Goal: Information Seeking & Learning: Learn about a topic

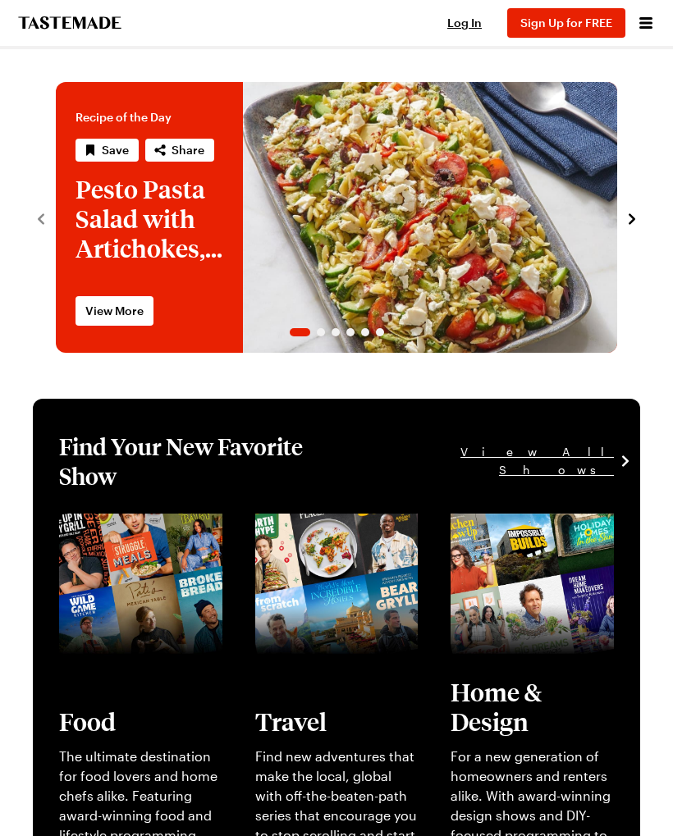
click at [469, 27] on span "Log In" at bounding box center [464, 23] width 34 height 14
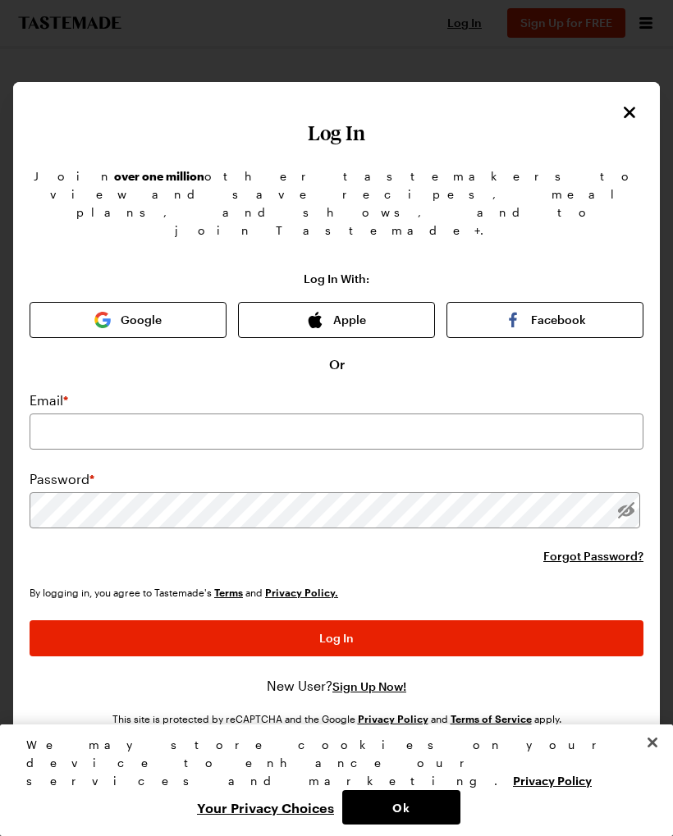
click at [151, 302] on button "Google" at bounding box center [128, 320] width 197 height 36
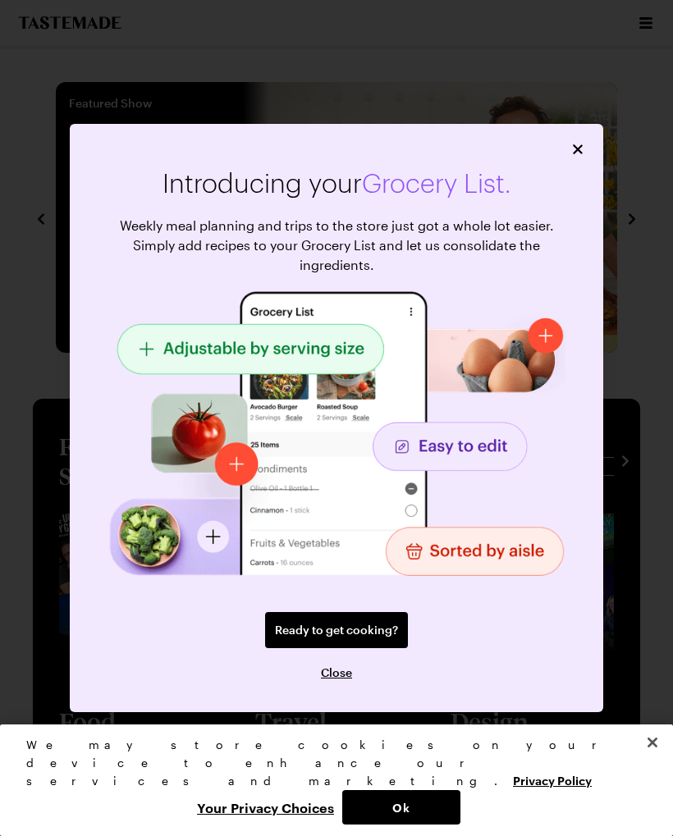
click at [345, 676] on span "Close" at bounding box center [336, 672] width 31 height 16
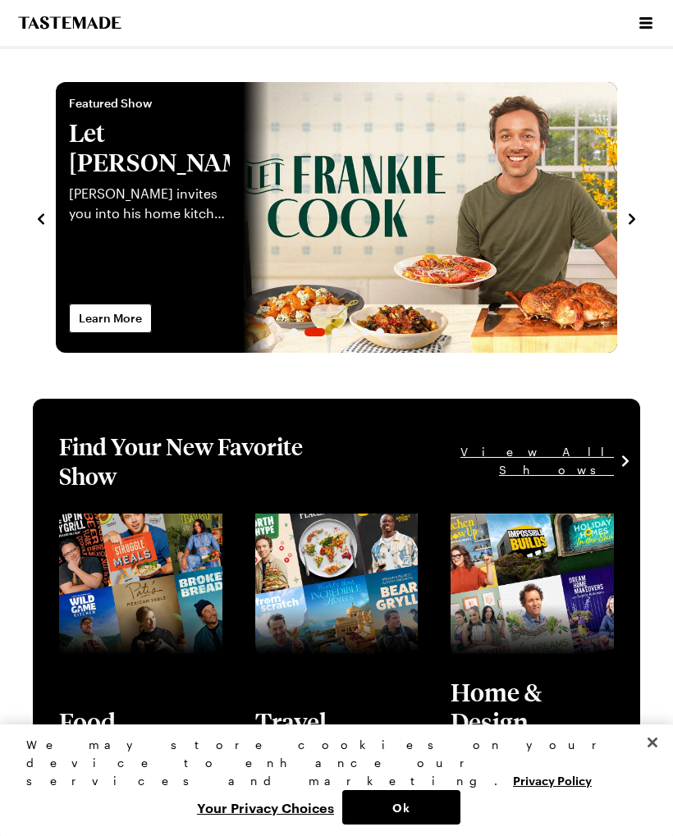
click at [662, 760] on button "Close" at bounding box center [652, 742] width 36 height 36
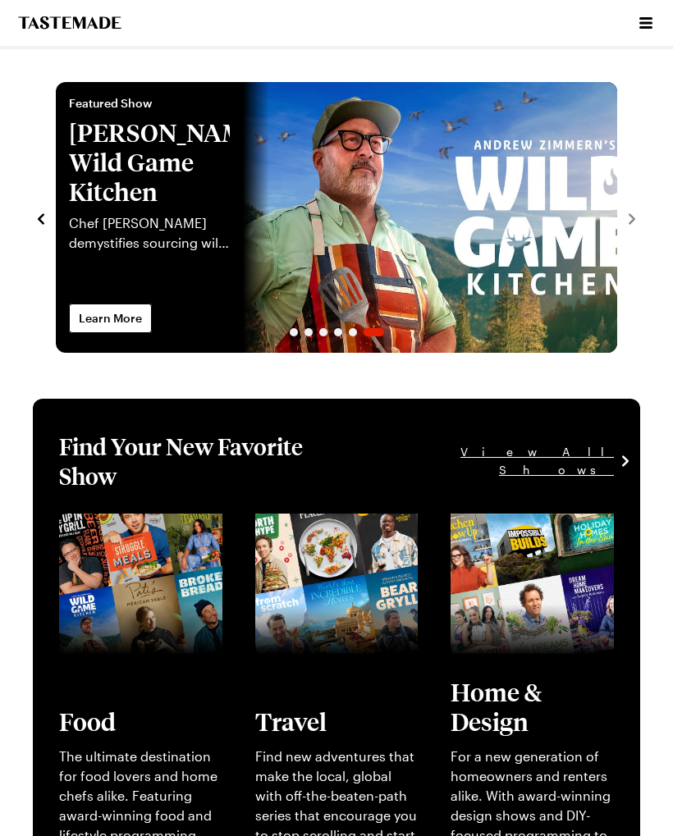
click at [647, 23] on icon "Open menu" at bounding box center [645, 22] width 13 height 11
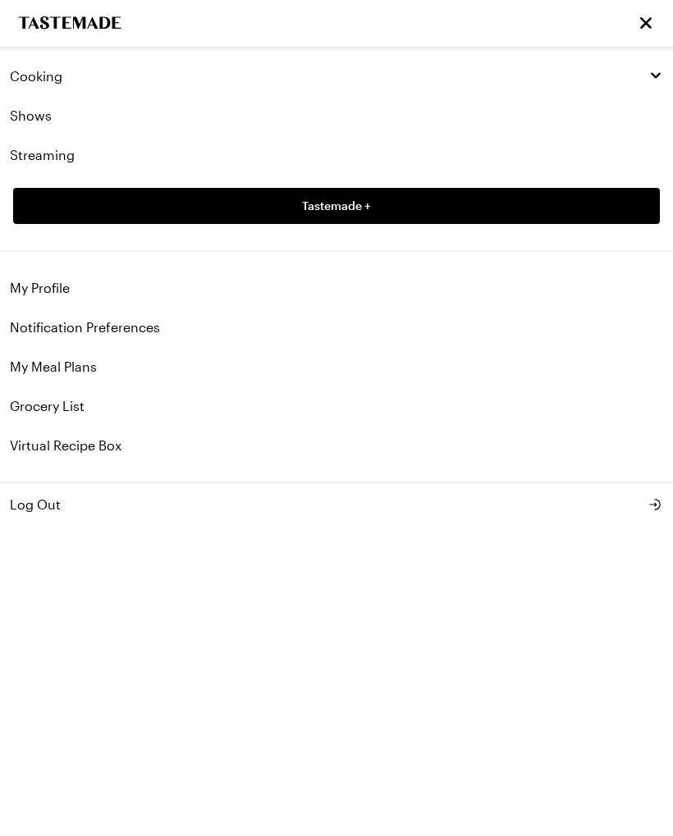
click at [649, 82] on icon "button" at bounding box center [655, 75] width 15 height 15
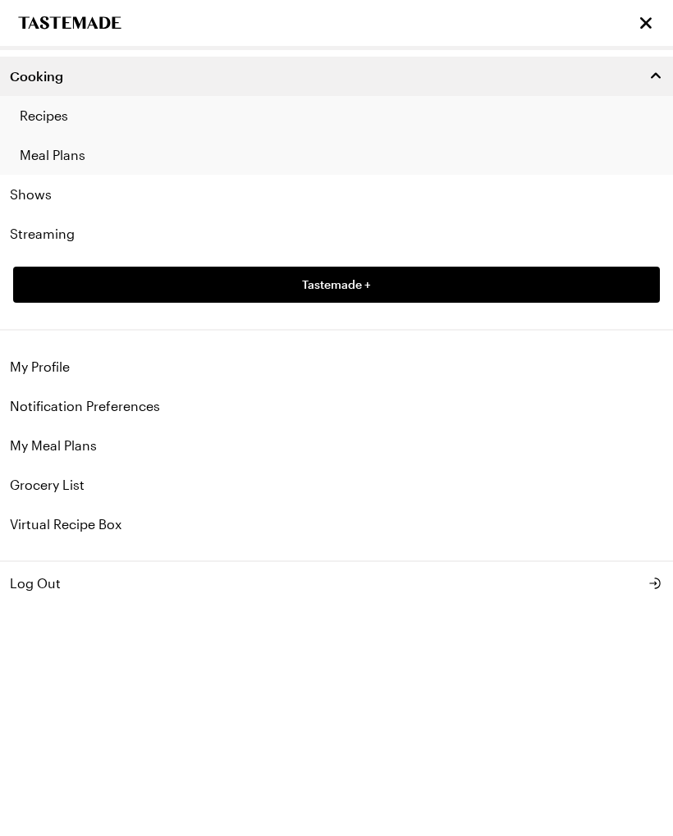
click at [44, 125] on link "Recipes" at bounding box center [336, 115] width 673 height 39
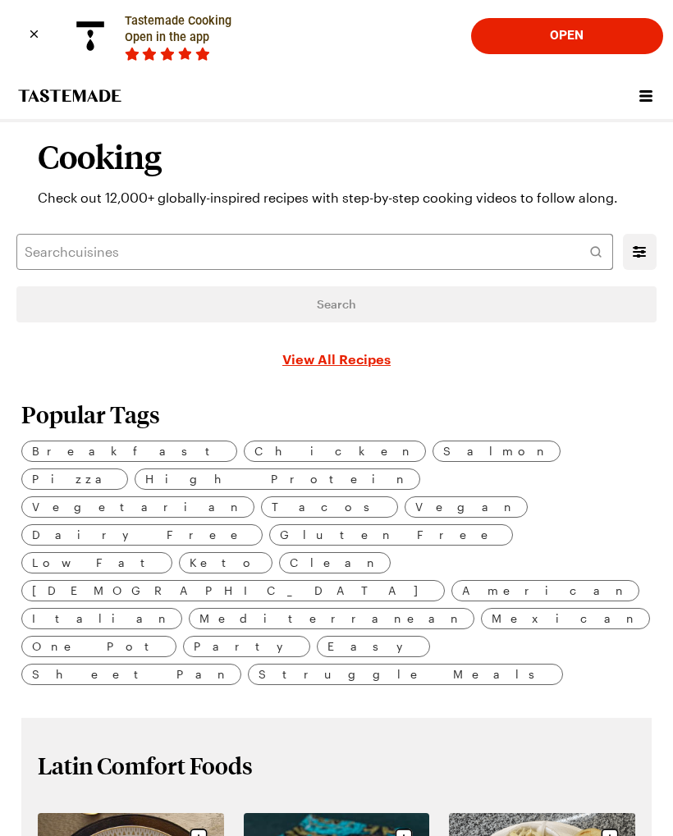
click at [573, 34] on button "Open" at bounding box center [567, 36] width 172 height 34
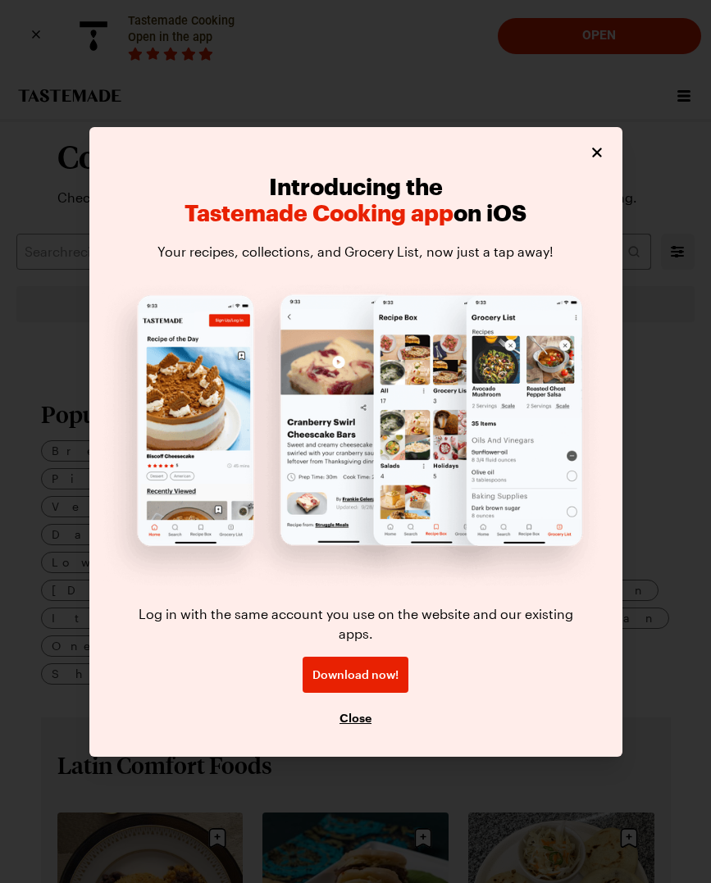
click at [595, 162] on button "Close" at bounding box center [597, 153] width 18 height 18
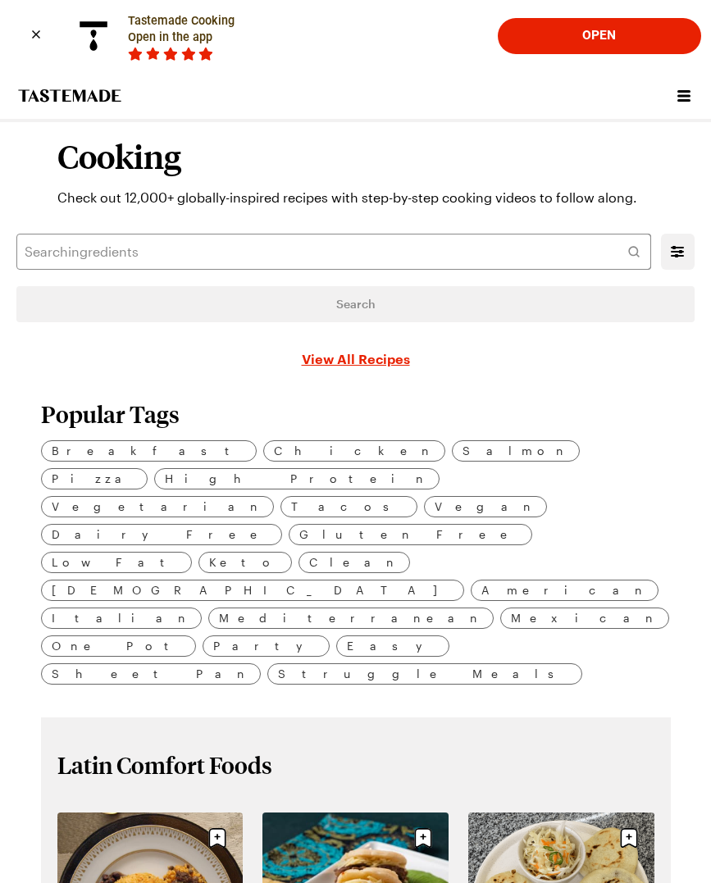
click at [25, 45] on div "Close banner" at bounding box center [35, 34] width 21 height 21
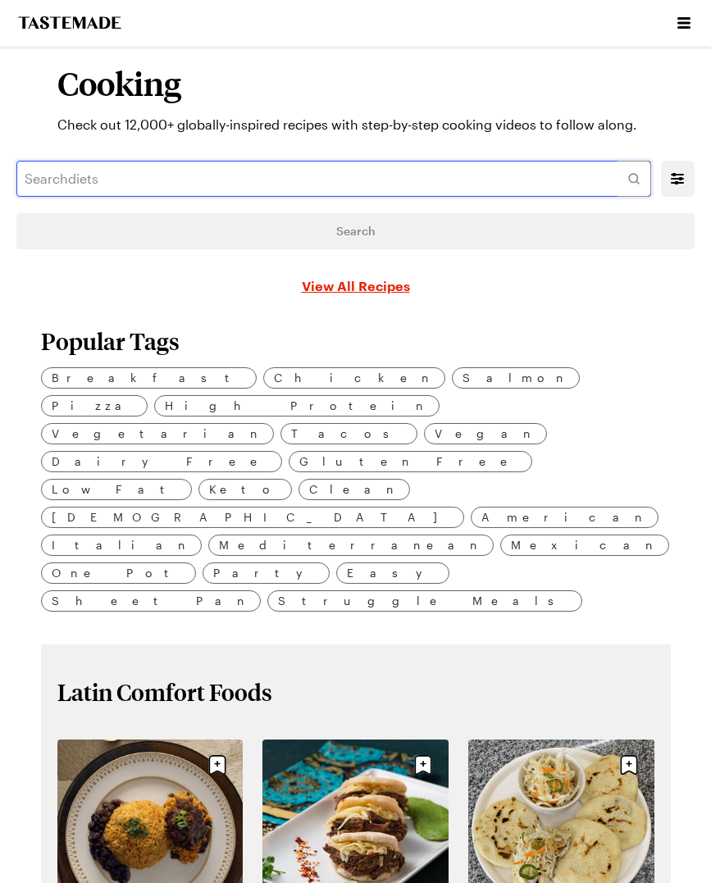
click at [328, 179] on input "text" at bounding box center [333, 179] width 635 height 36
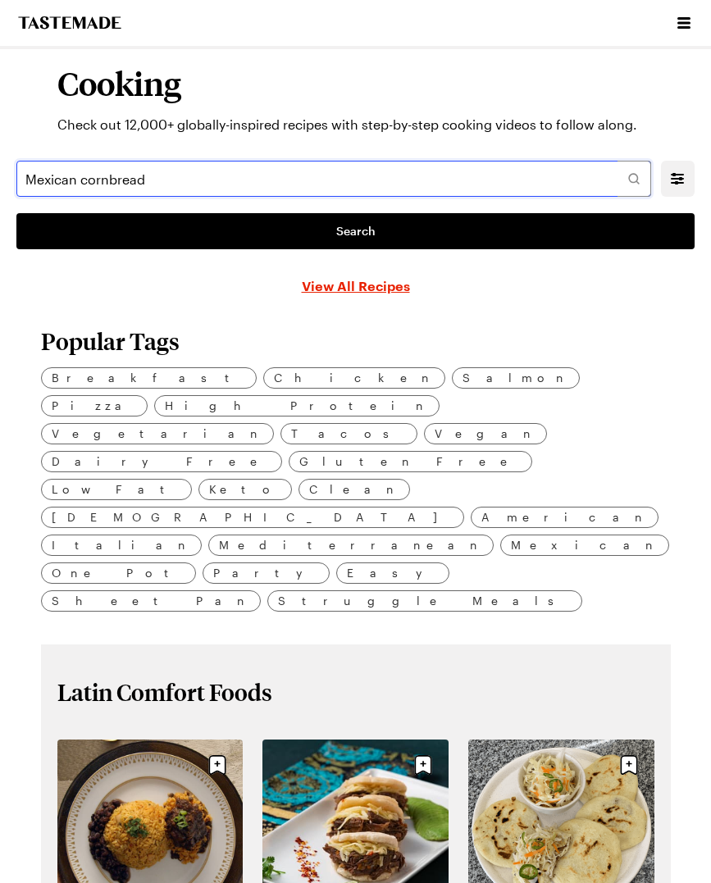
type input "Mexican cornbread"
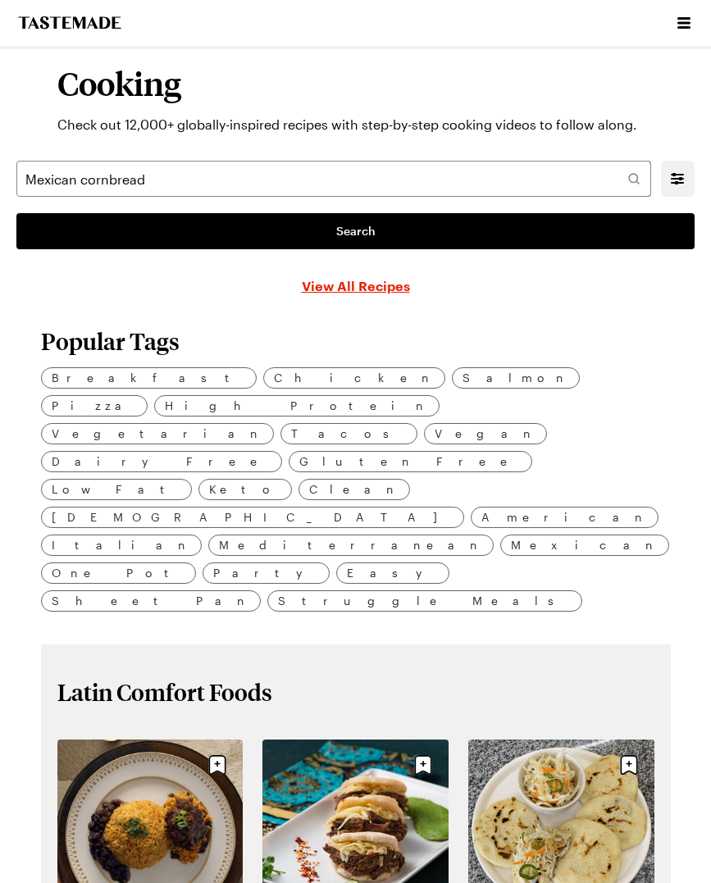
click at [612, 228] on link "Search" at bounding box center [355, 231] width 678 height 36
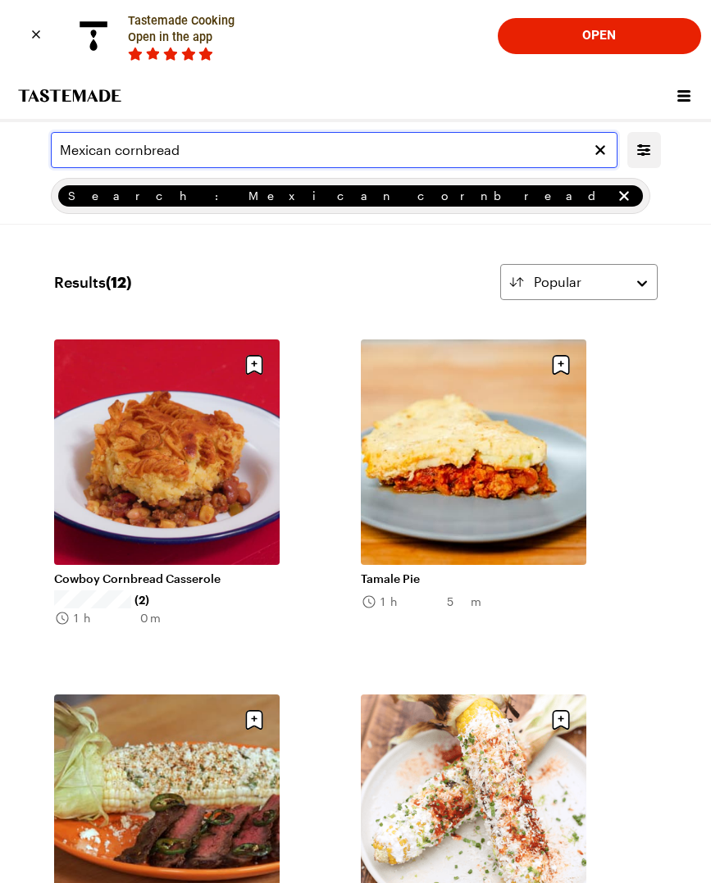
click at [111, 152] on input "Mexican cornbread" at bounding box center [334, 150] width 567 height 36
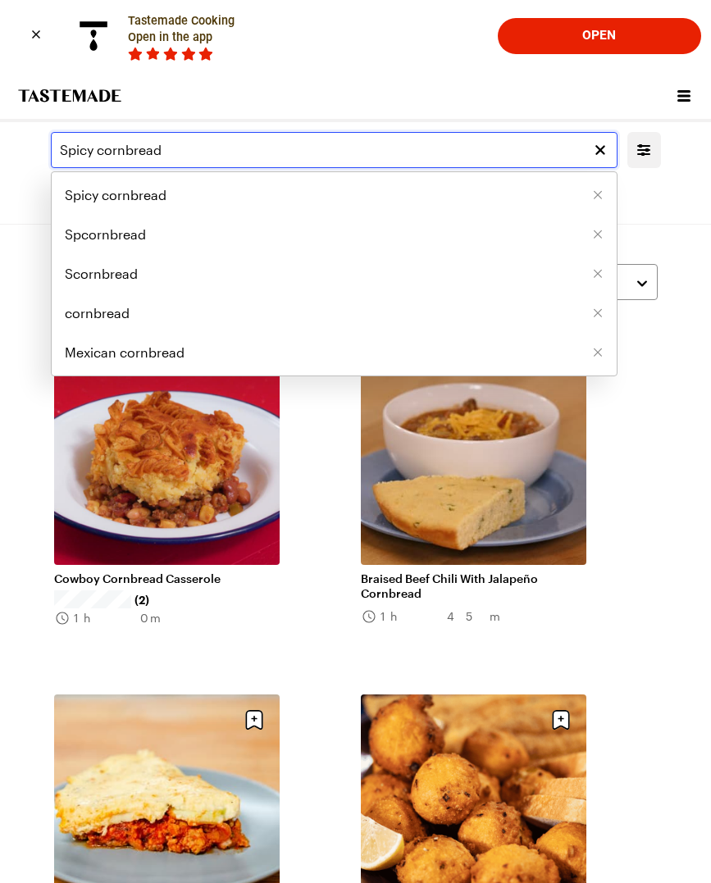
type input "Spicy cornbread"
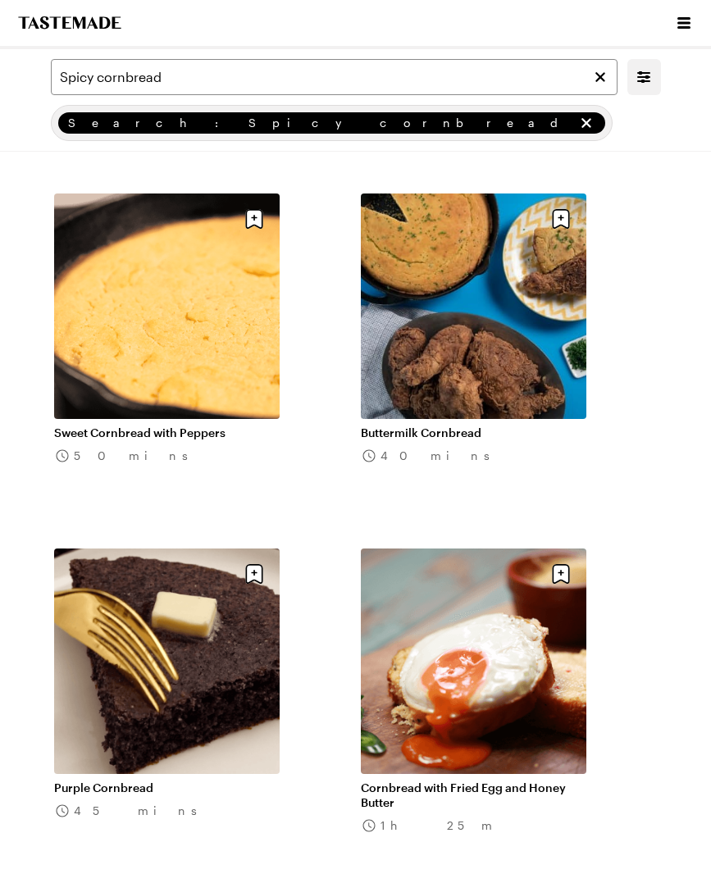
scroll to position [3060, 0]
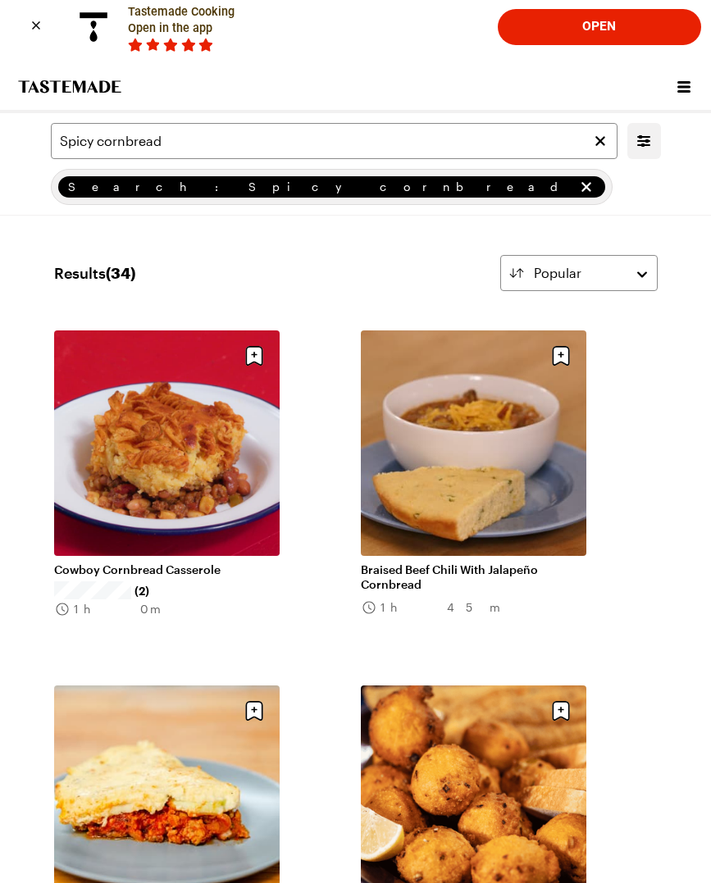
scroll to position [10, 0]
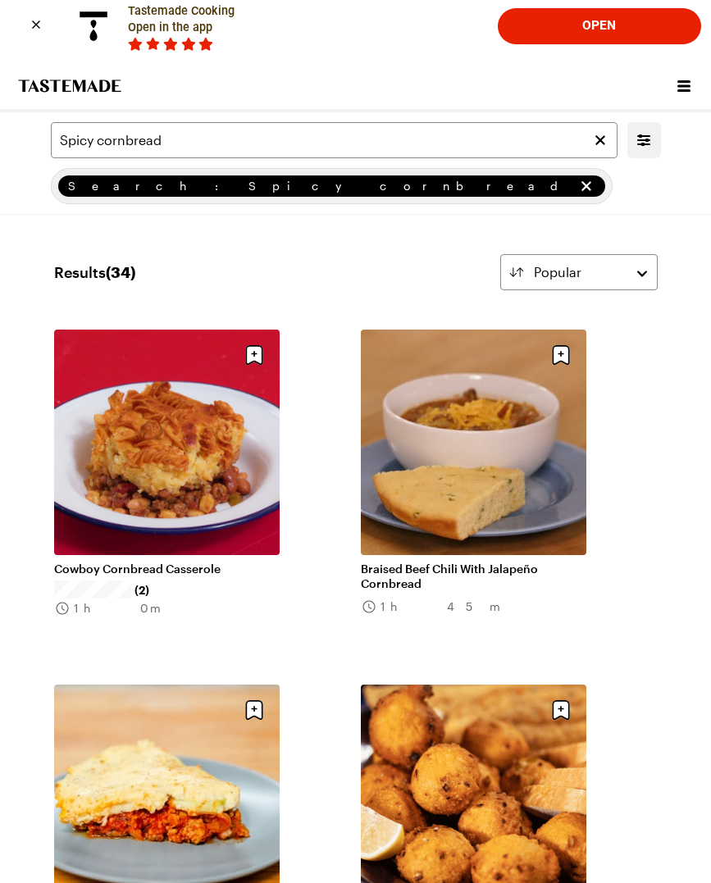
click at [509, 562] on link "Braised Beef Chili With Jalapeño Cornbread" at bounding box center [474, 577] width 226 height 30
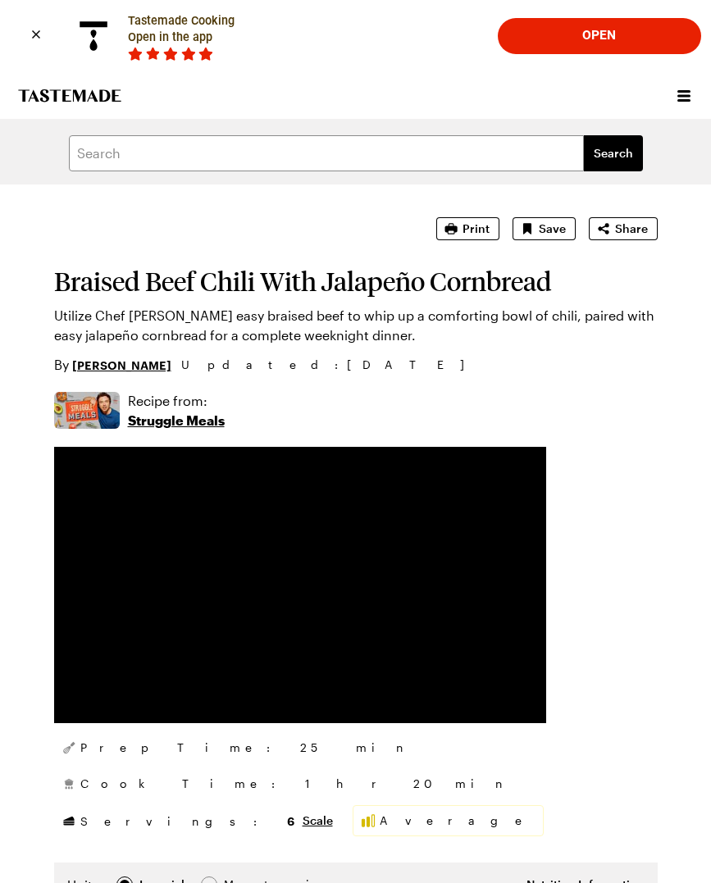
click at [43, 27] on icon "Close banner" at bounding box center [36, 34] width 18 height 18
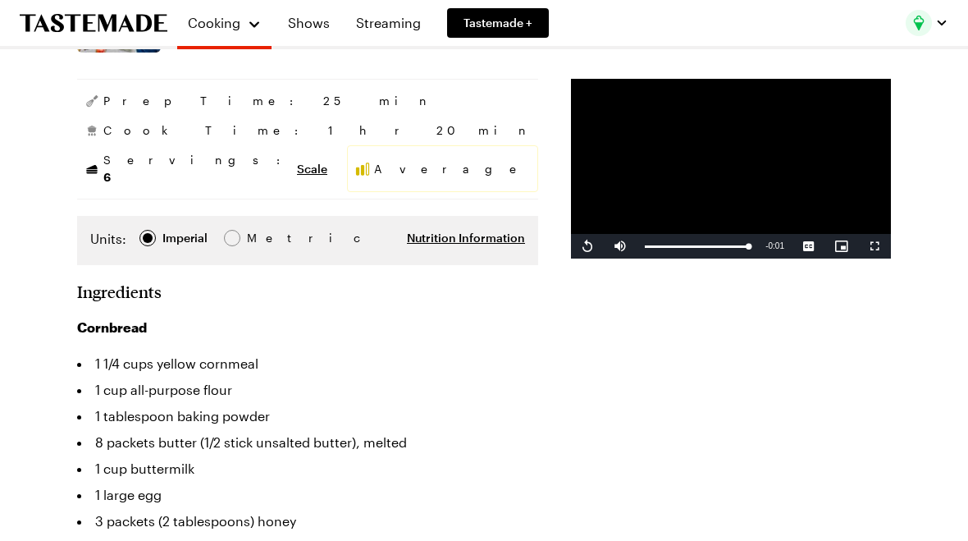
scroll to position [135, 0]
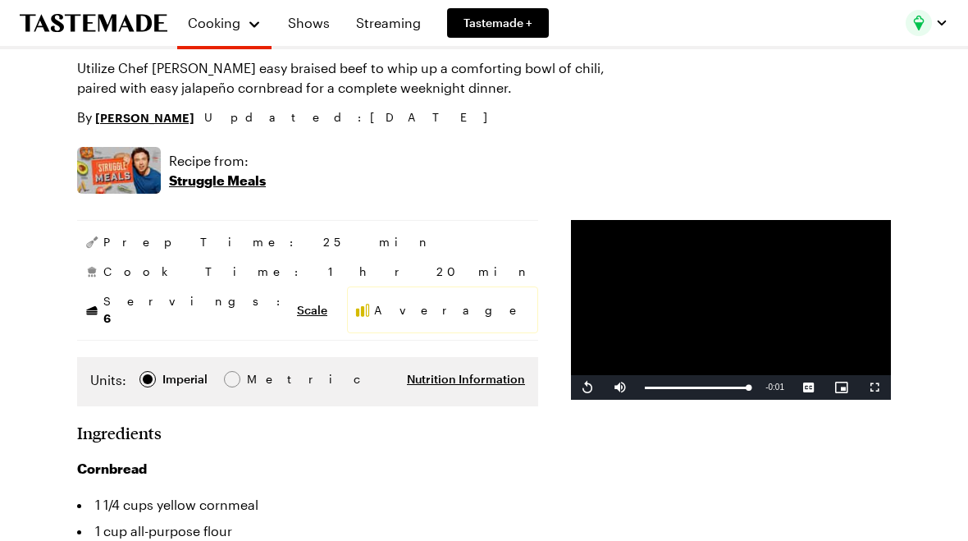
type textarea "x"
